Goal: Contribute content

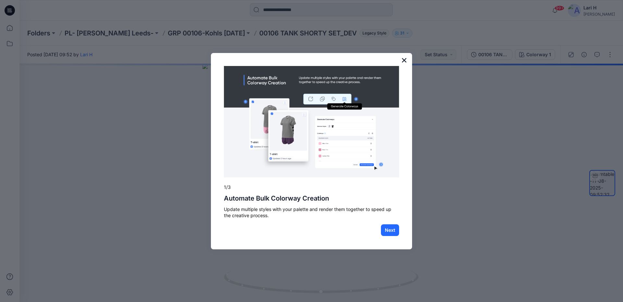
click at [403, 62] on button "×" at bounding box center [404, 60] width 6 height 10
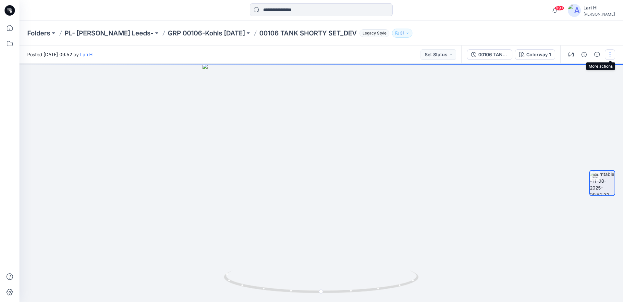
click at [610, 53] on button "button" at bounding box center [610, 54] width 10 height 10
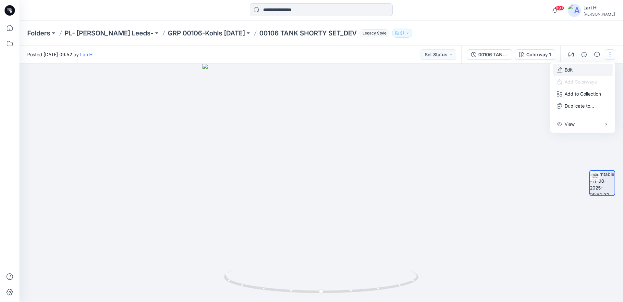
click at [567, 71] on p "Edit" at bounding box center [569, 69] width 8 height 7
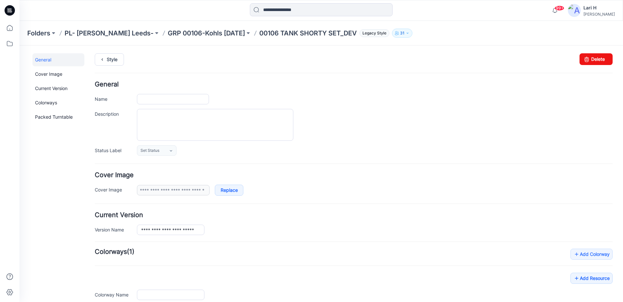
type input "**********"
click at [502, 97] on div "**********" at bounding box center [375, 99] width 476 height 10
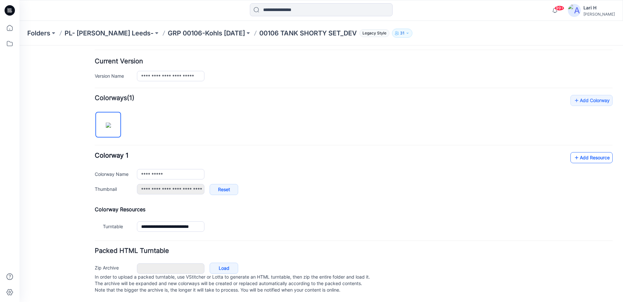
click at [577, 152] on link "Add Resource" at bounding box center [592, 157] width 42 height 11
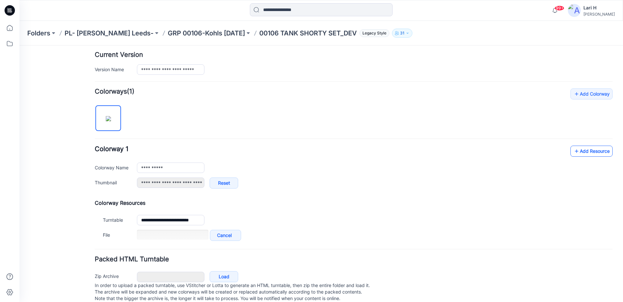
click at [576, 147] on link "Add Resource" at bounding box center [592, 150] width 42 height 11
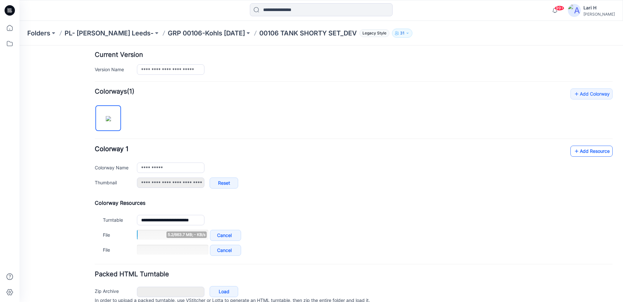
click at [575, 152] on link "Add Resource" at bounding box center [592, 150] width 42 height 11
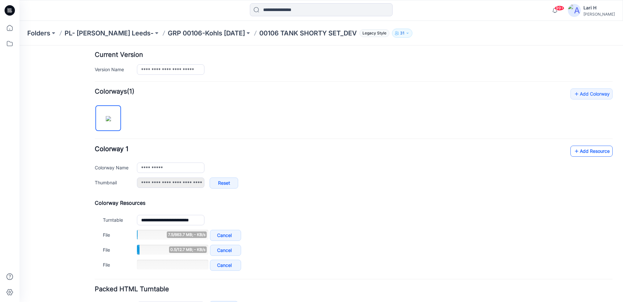
click at [574, 148] on icon at bounding box center [577, 151] width 6 height 10
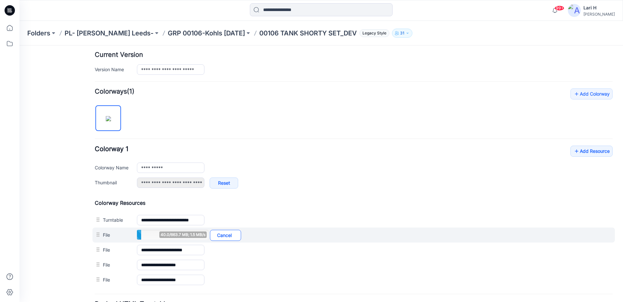
click at [229, 237] on link "Cancel" at bounding box center [225, 234] width 31 height 11
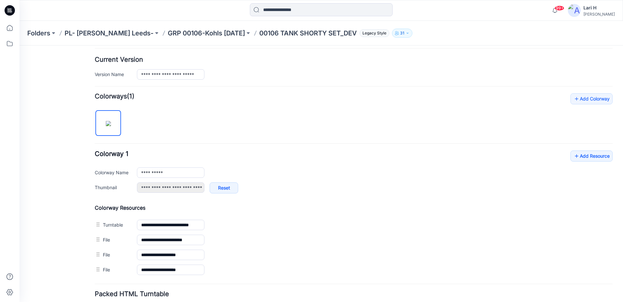
scroll to position [0, 0]
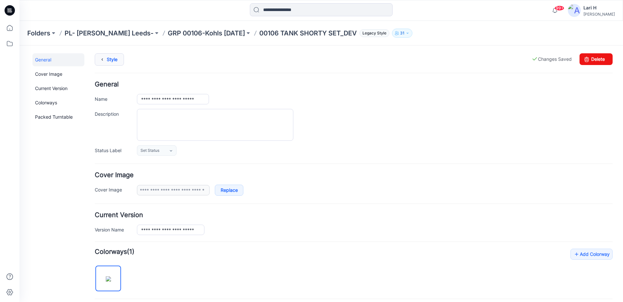
click at [113, 64] on link "Style" at bounding box center [109, 59] width 29 height 12
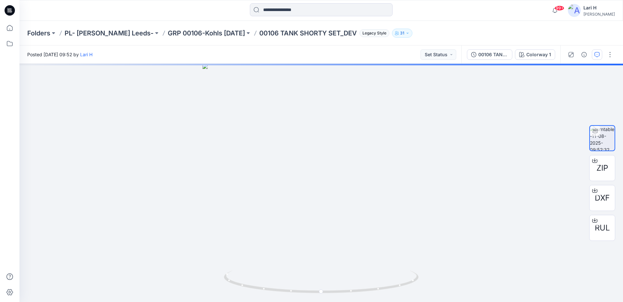
click at [600, 52] on button "button" at bounding box center [597, 54] width 10 height 10
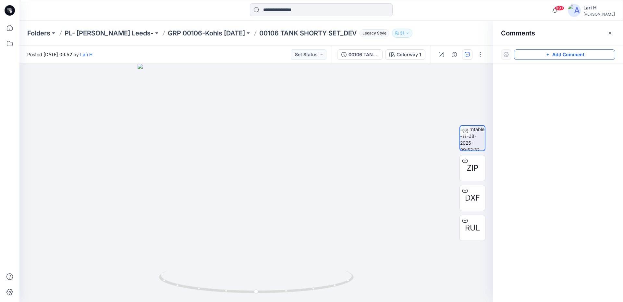
click at [554, 55] on button "Add Comment" at bounding box center [564, 54] width 101 height 10
click at [273, 119] on div "1" at bounding box center [256, 183] width 474 height 238
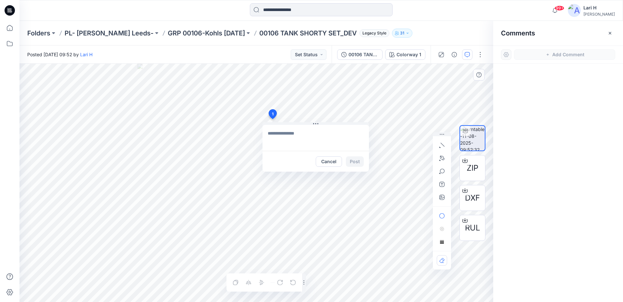
type textarea "**********"
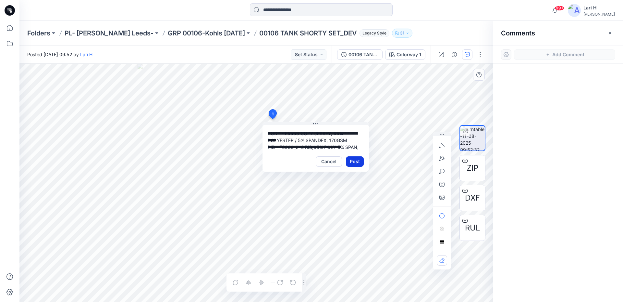
click at [359, 163] on button "Post" at bounding box center [355, 161] width 18 height 10
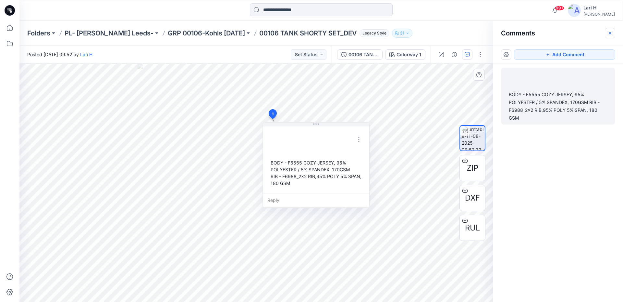
click at [610, 35] on icon "button" at bounding box center [610, 33] width 5 height 5
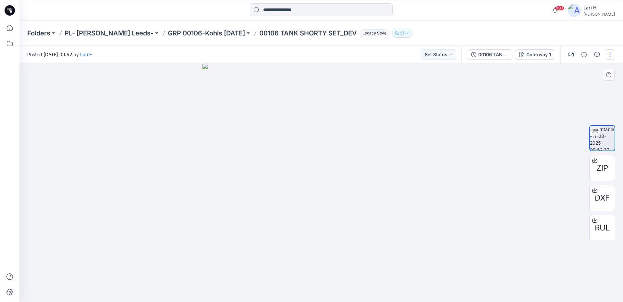
click at [608, 54] on button "button" at bounding box center [610, 54] width 10 height 10
click at [591, 71] on button "Edit" at bounding box center [583, 70] width 60 height 12
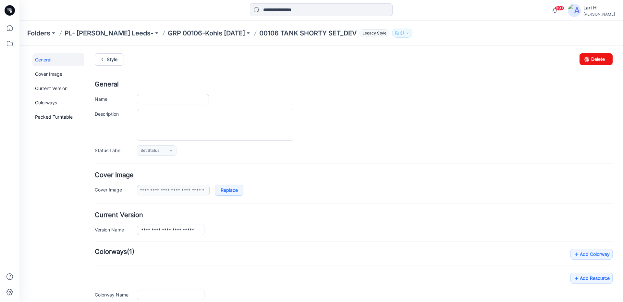
type input "**********"
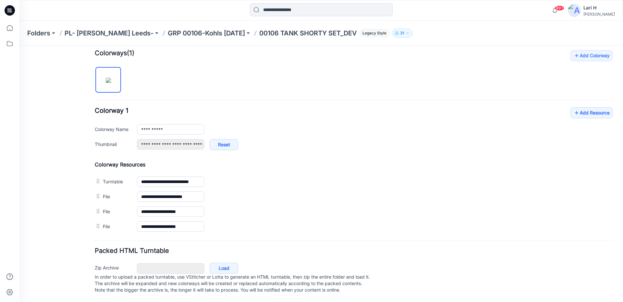
scroll to position [205, 0]
click at [574, 107] on icon at bounding box center [577, 112] width 6 height 10
